Goal: Check status: Check status

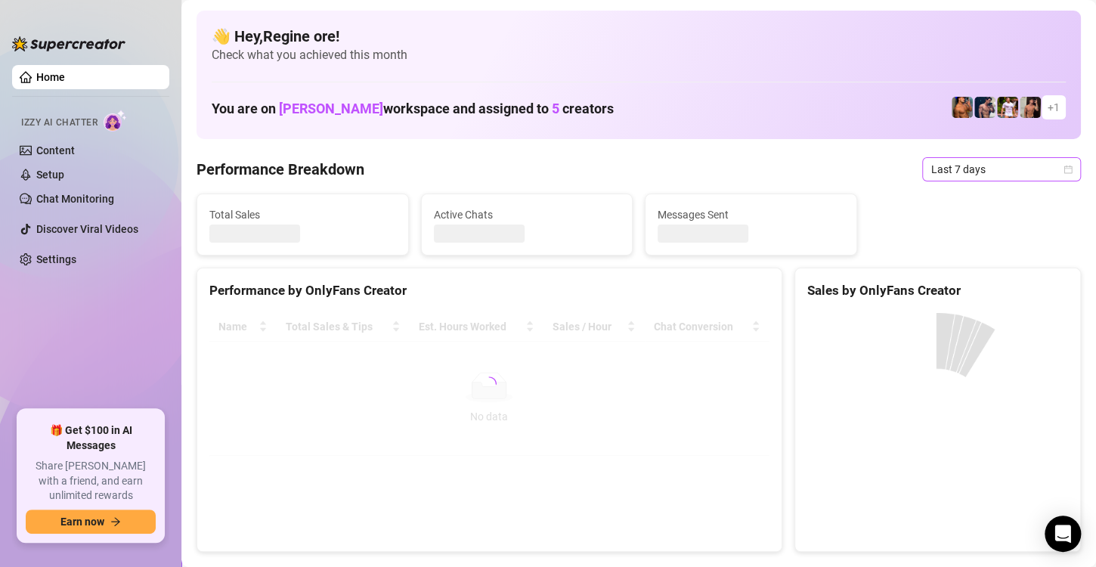
click at [978, 163] on span "Last 7 days" at bounding box center [1001, 169] width 141 height 23
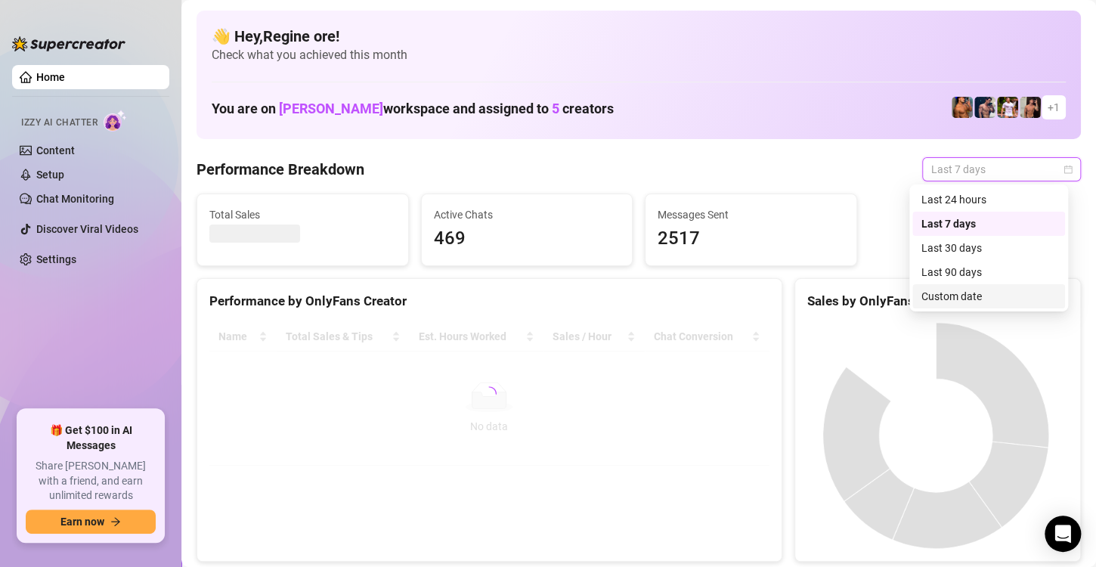
click at [963, 298] on div "Custom date" at bounding box center [988, 296] width 134 height 17
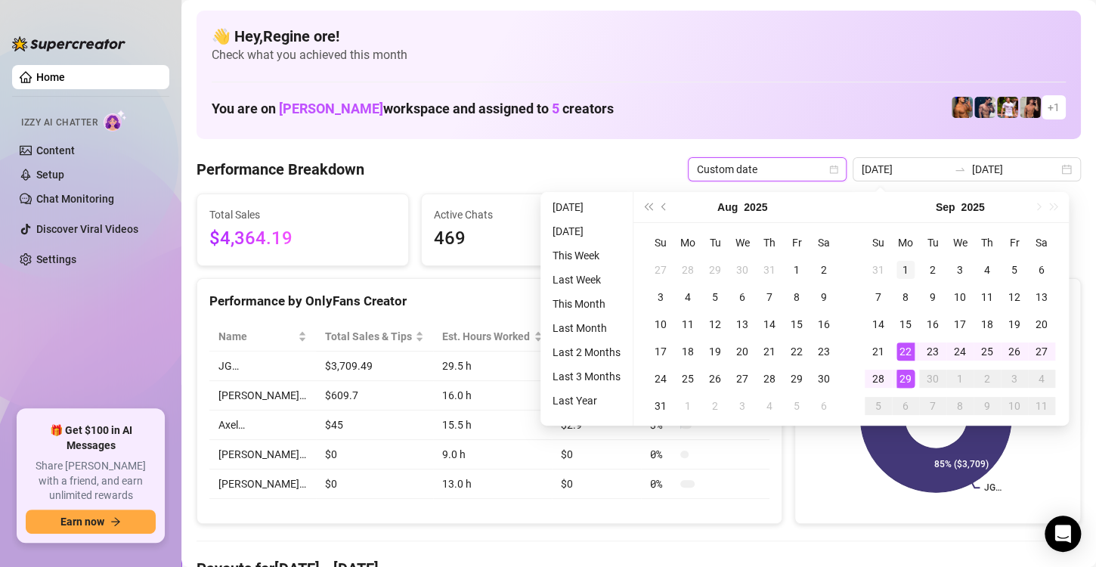
type input "[DATE]"
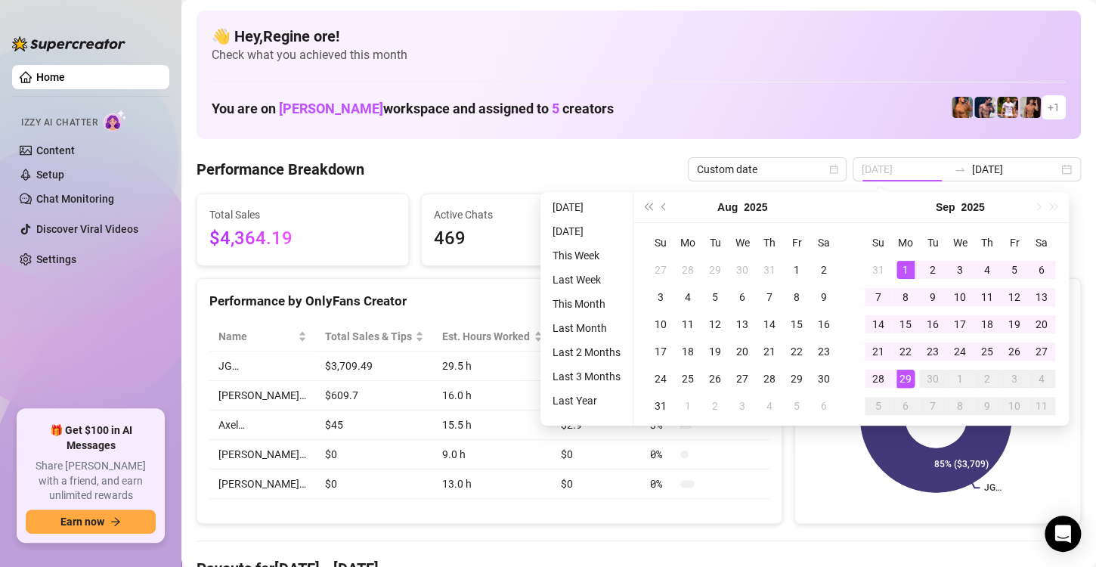
click at [907, 265] on div "1" at bounding box center [905, 270] width 18 height 18
type input "[DATE]"
click at [908, 379] on div "29" at bounding box center [905, 378] width 18 height 18
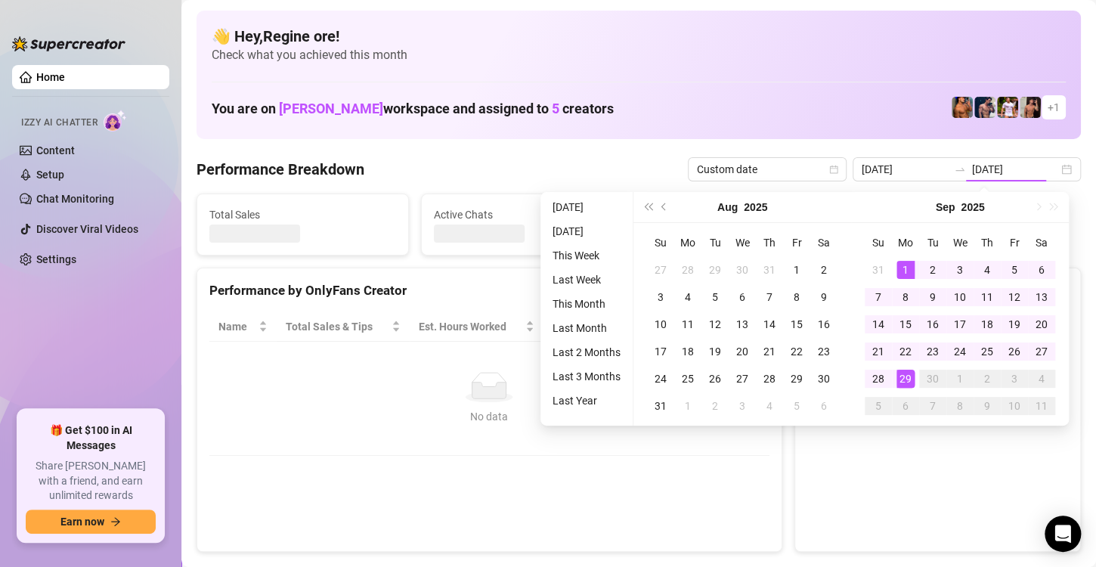
type input "[DATE]"
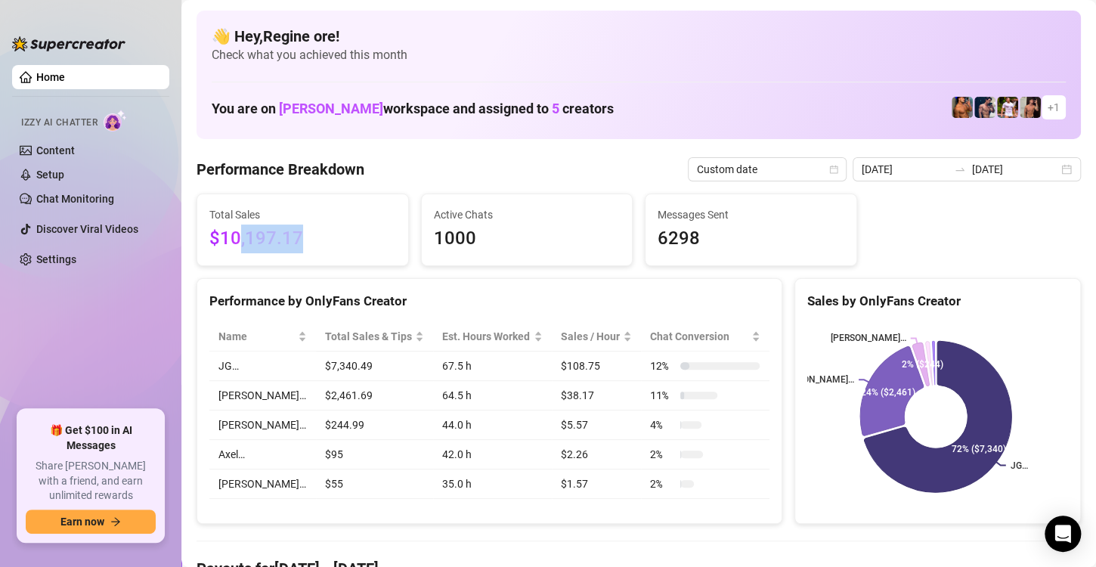
drag, startPoint x: 241, startPoint y: 230, endPoint x: 308, endPoint y: 248, distance: 69.6
click at [308, 248] on span "$10,197.17" at bounding box center [302, 238] width 187 height 29
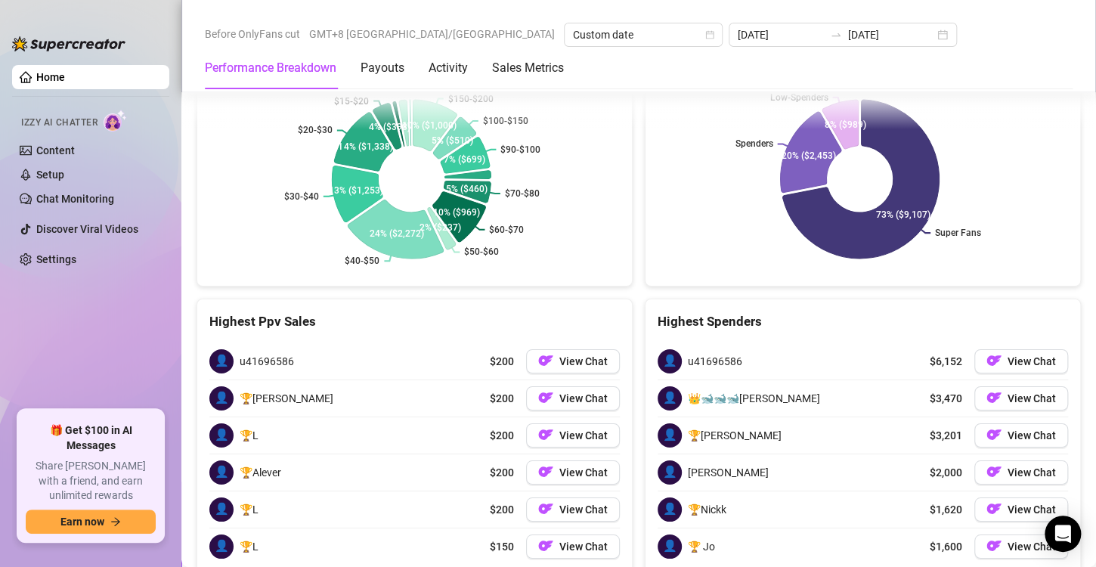
scroll to position [2446, 0]
